Goal: Task Accomplishment & Management: Complete application form

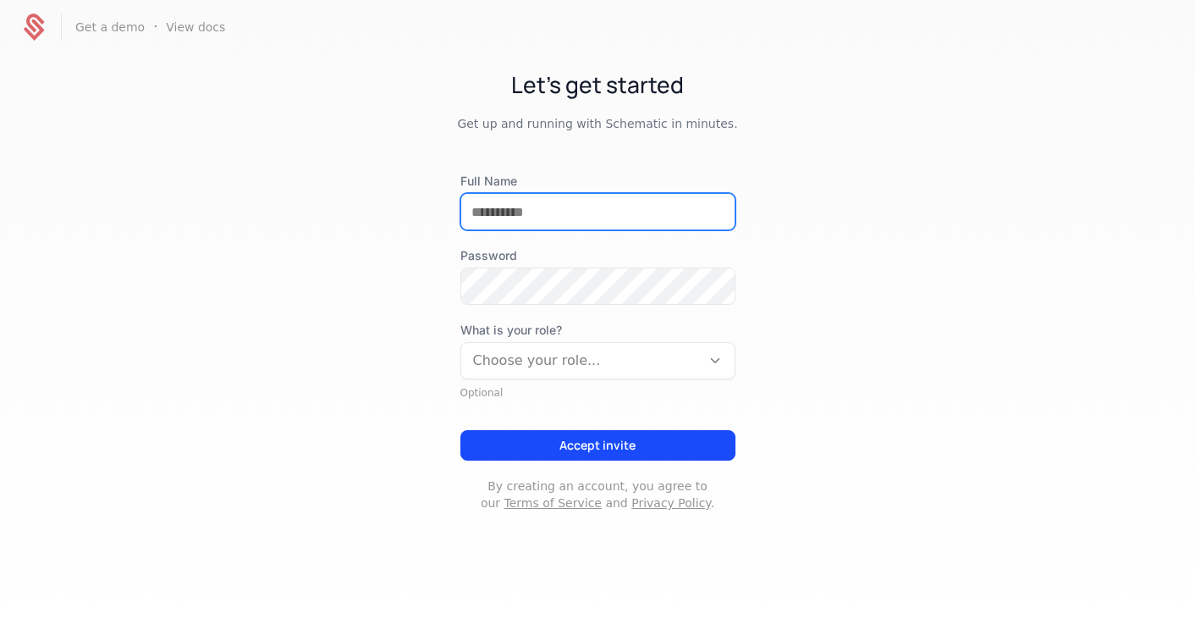
click at [514, 217] on input "Full Name" at bounding box center [597, 212] width 273 height 36
type input "**********"
click at [604, 364] on div at bounding box center [581, 361] width 216 height 24
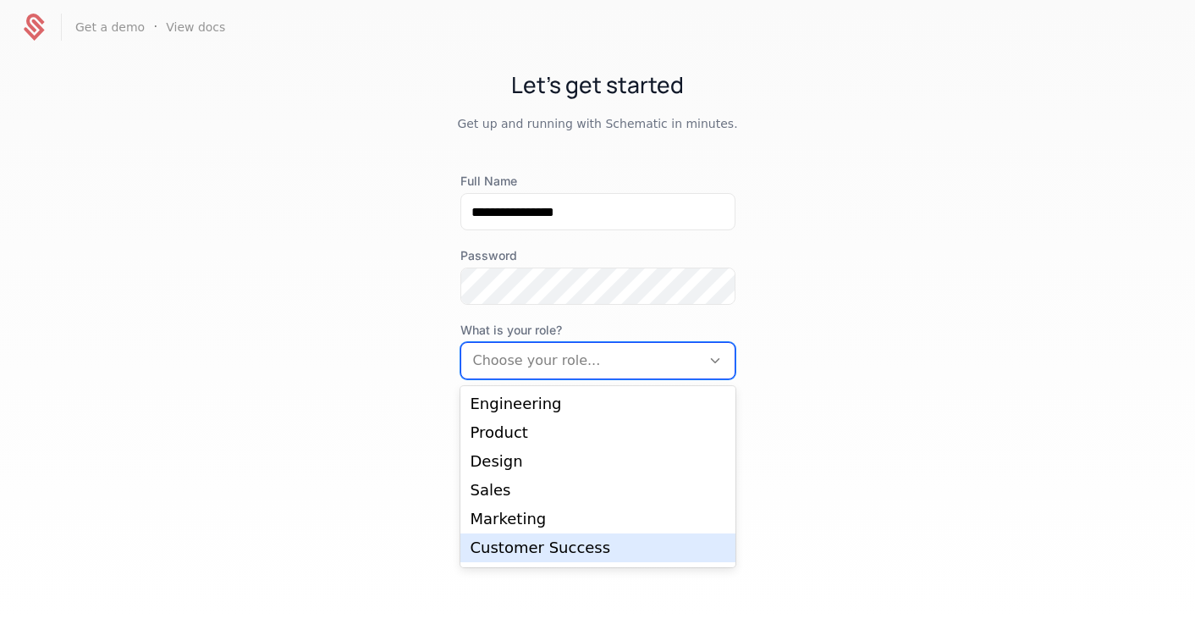
scroll to position [27, 0]
click at [609, 546] on div "Operations" at bounding box center [598, 549] width 255 height 15
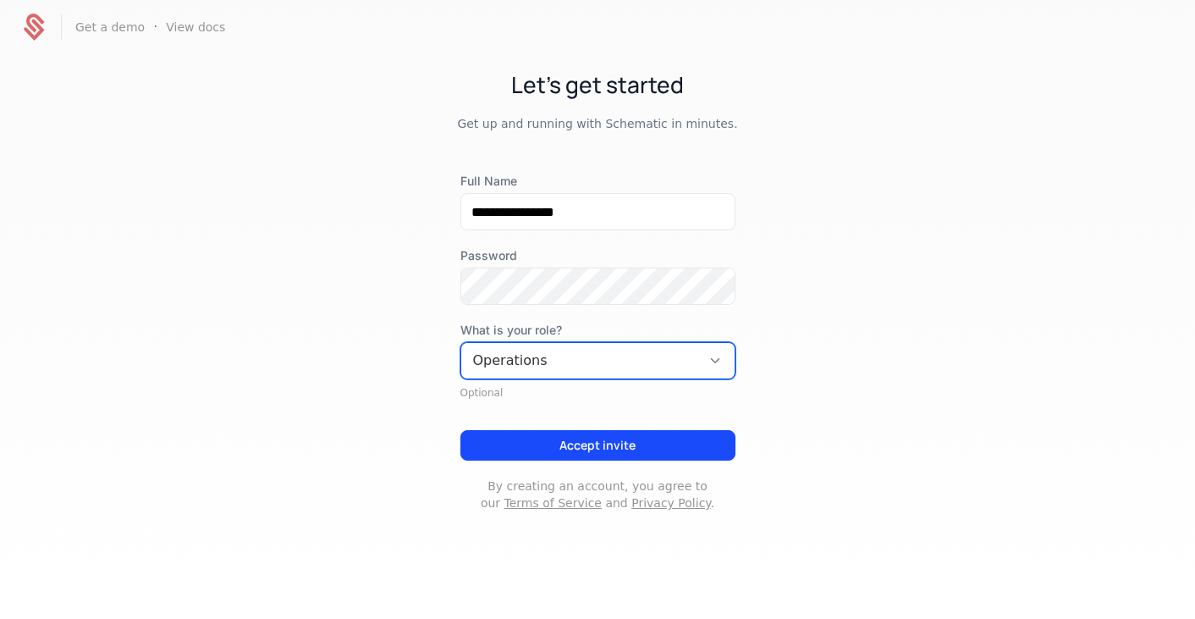
click at [597, 450] on button "Accept invite" at bounding box center [597, 445] width 275 height 30
